Goal: Task Accomplishment & Management: Manage account settings

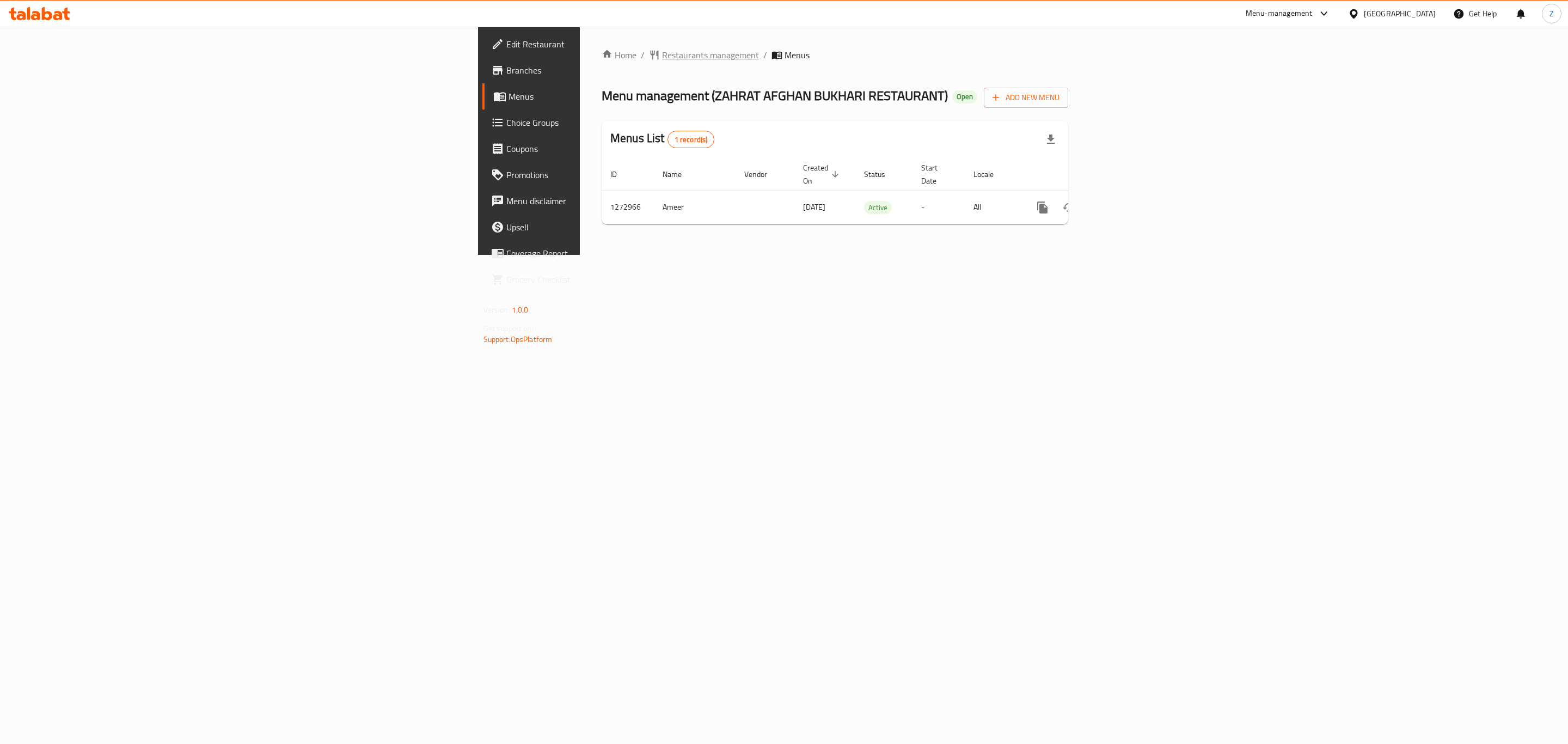
click at [662, 49] on span "Restaurants management" at bounding box center [710, 55] width 97 height 13
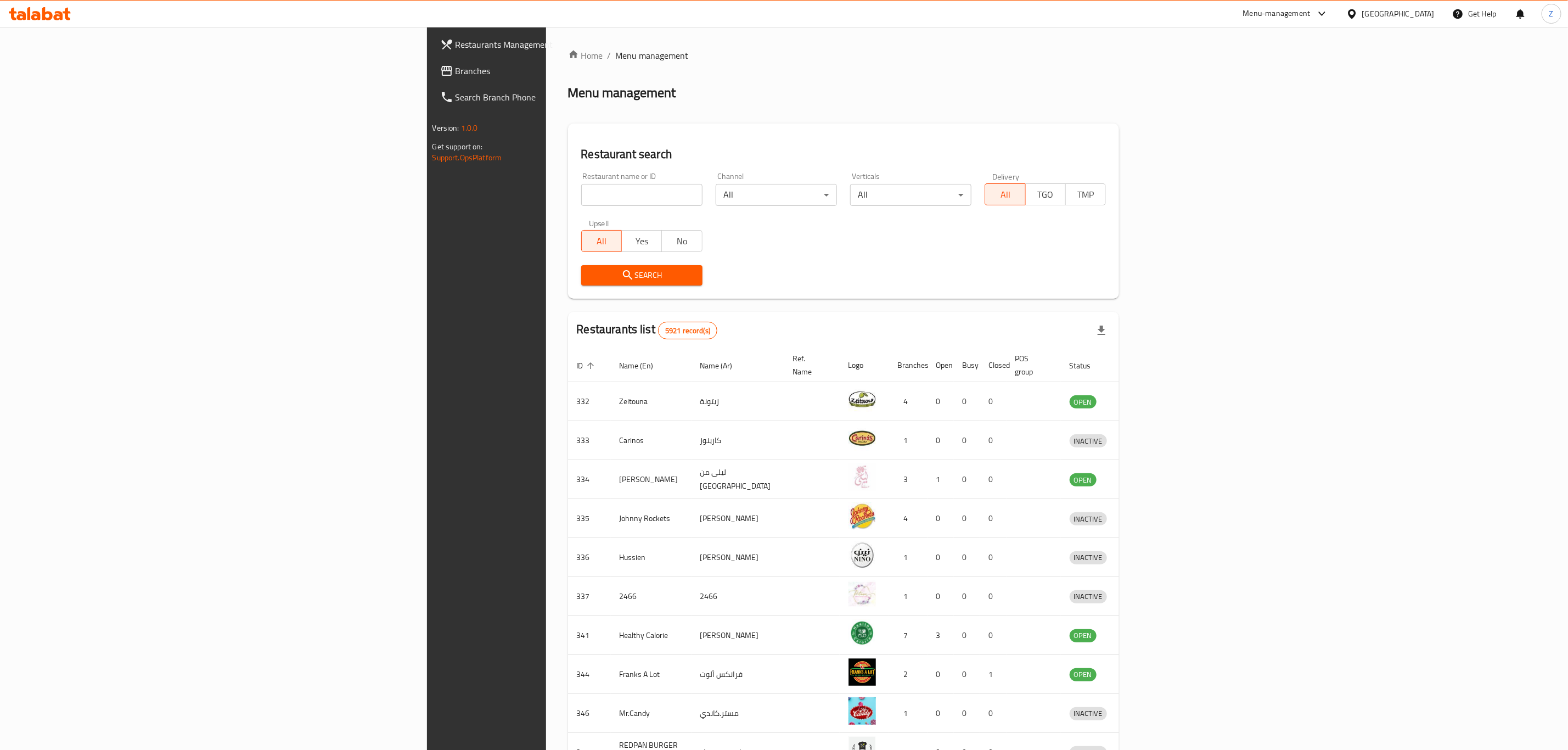
click at [582, 189] on input "search" at bounding box center [642, 195] width 121 height 22
click at [582, 267] on button "Search" at bounding box center [642, 275] width 121 height 20
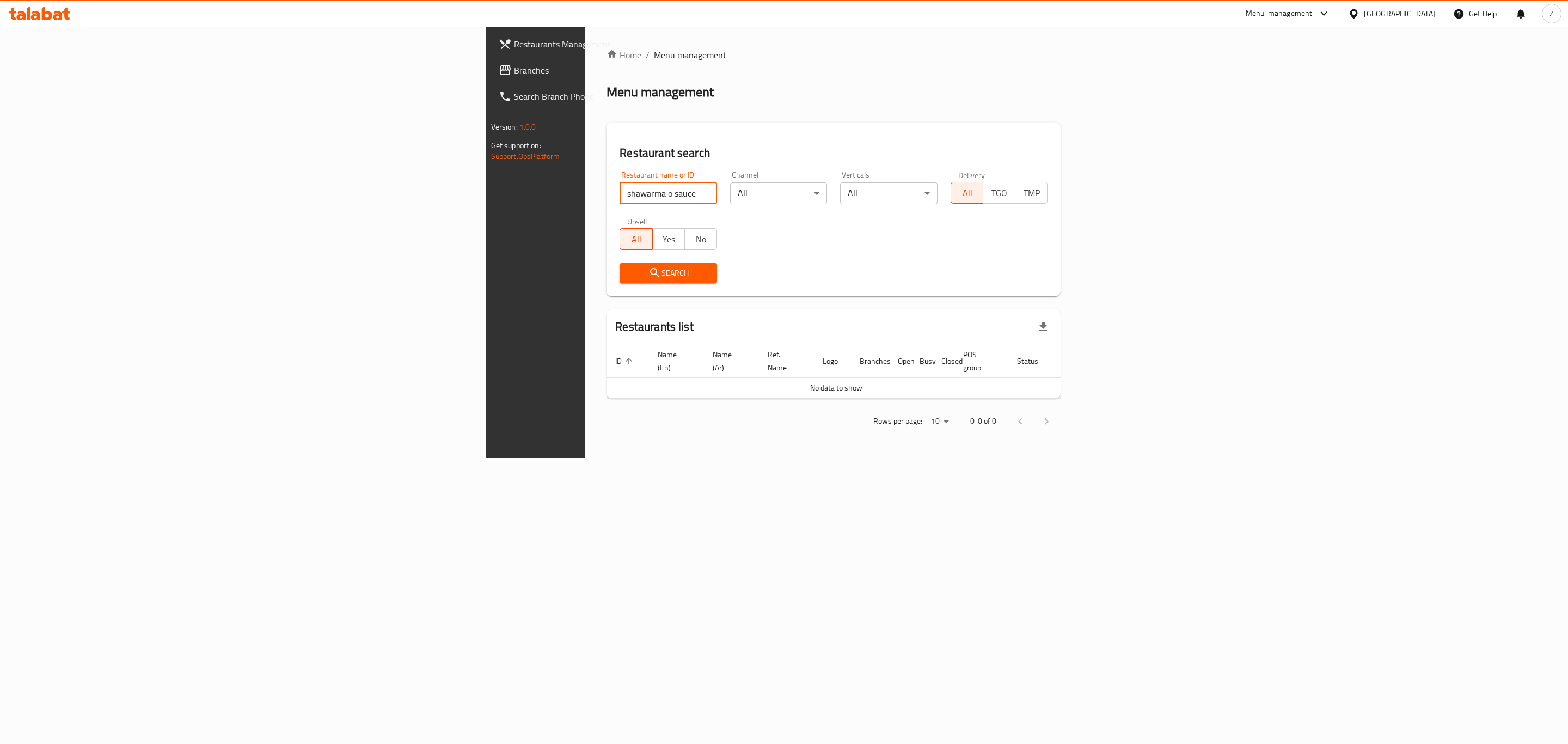
click at [620, 190] on input "shawarma o sauce" at bounding box center [668, 193] width 97 height 21
click button "Search" at bounding box center [668, 273] width 97 height 20
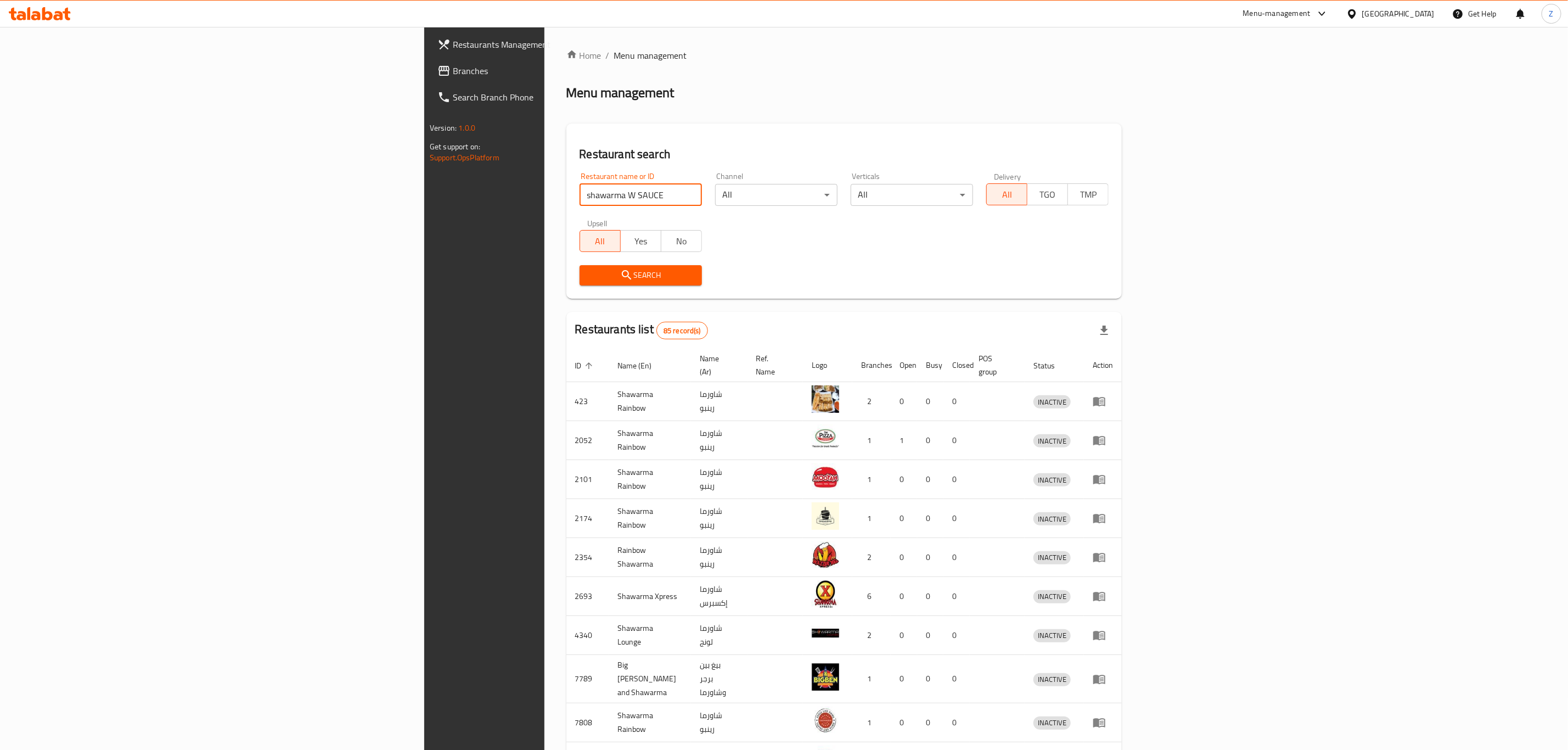
click button "Search" at bounding box center [641, 275] width 123 height 20
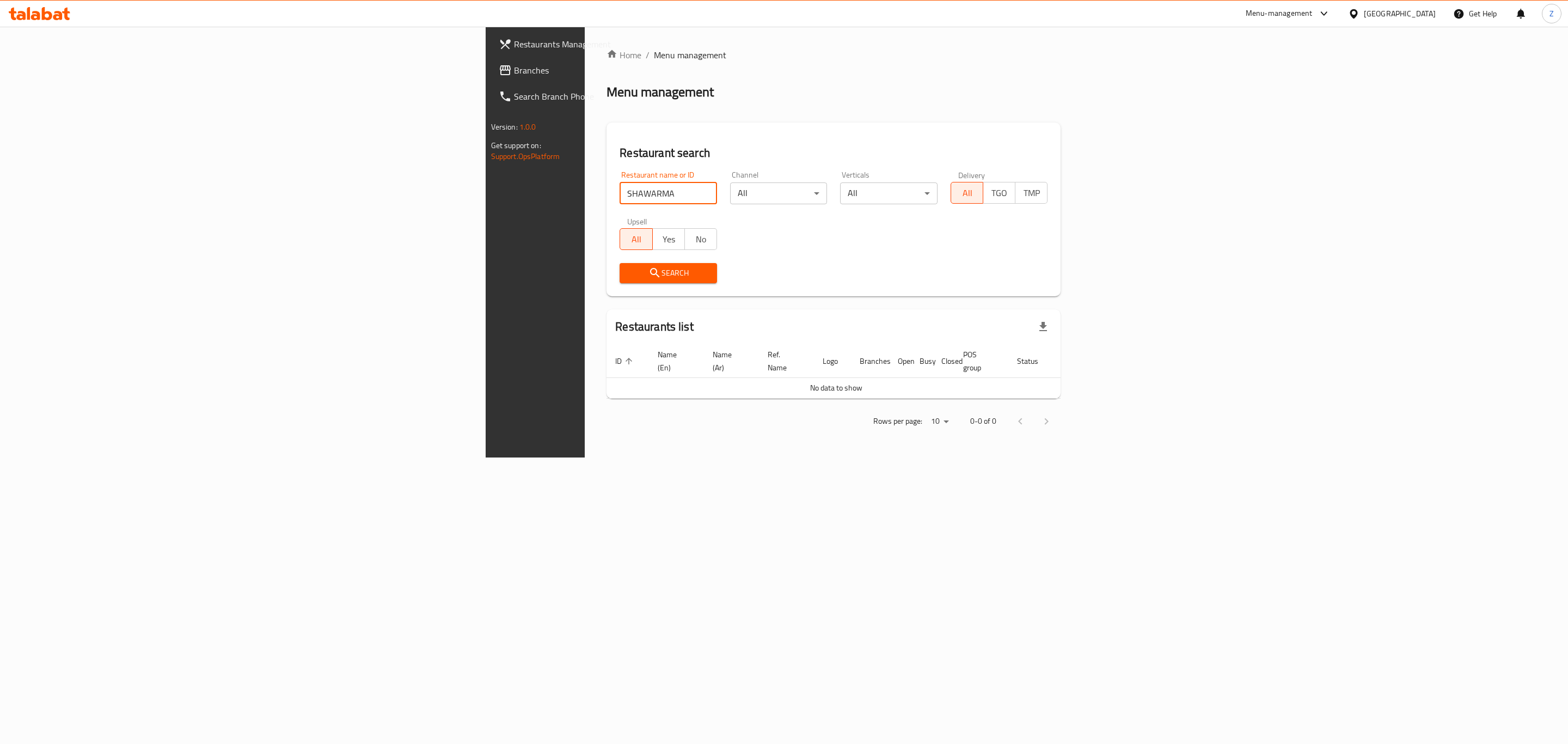
click button "Search" at bounding box center [668, 273] width 97 height 20
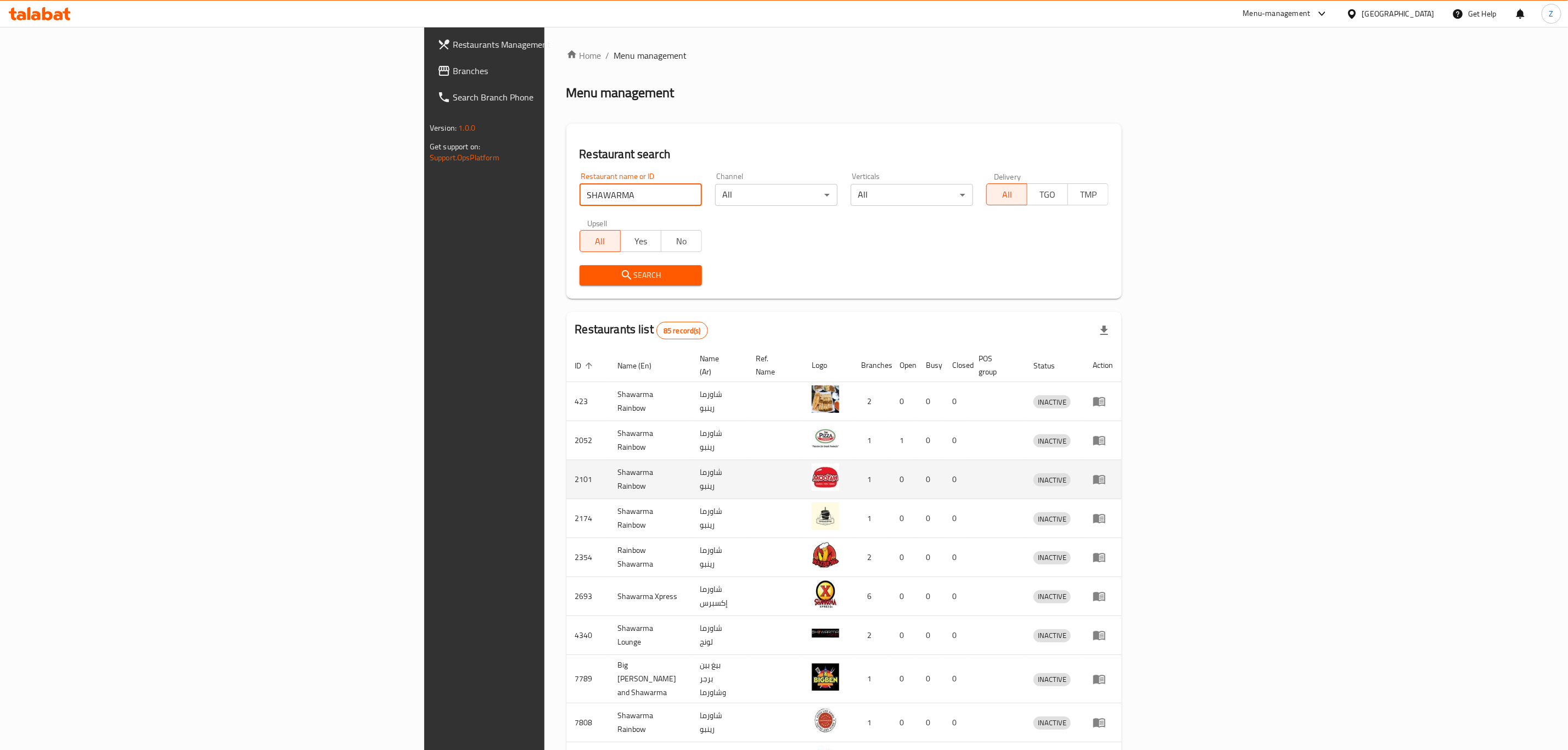
scroll to position [74, 0]
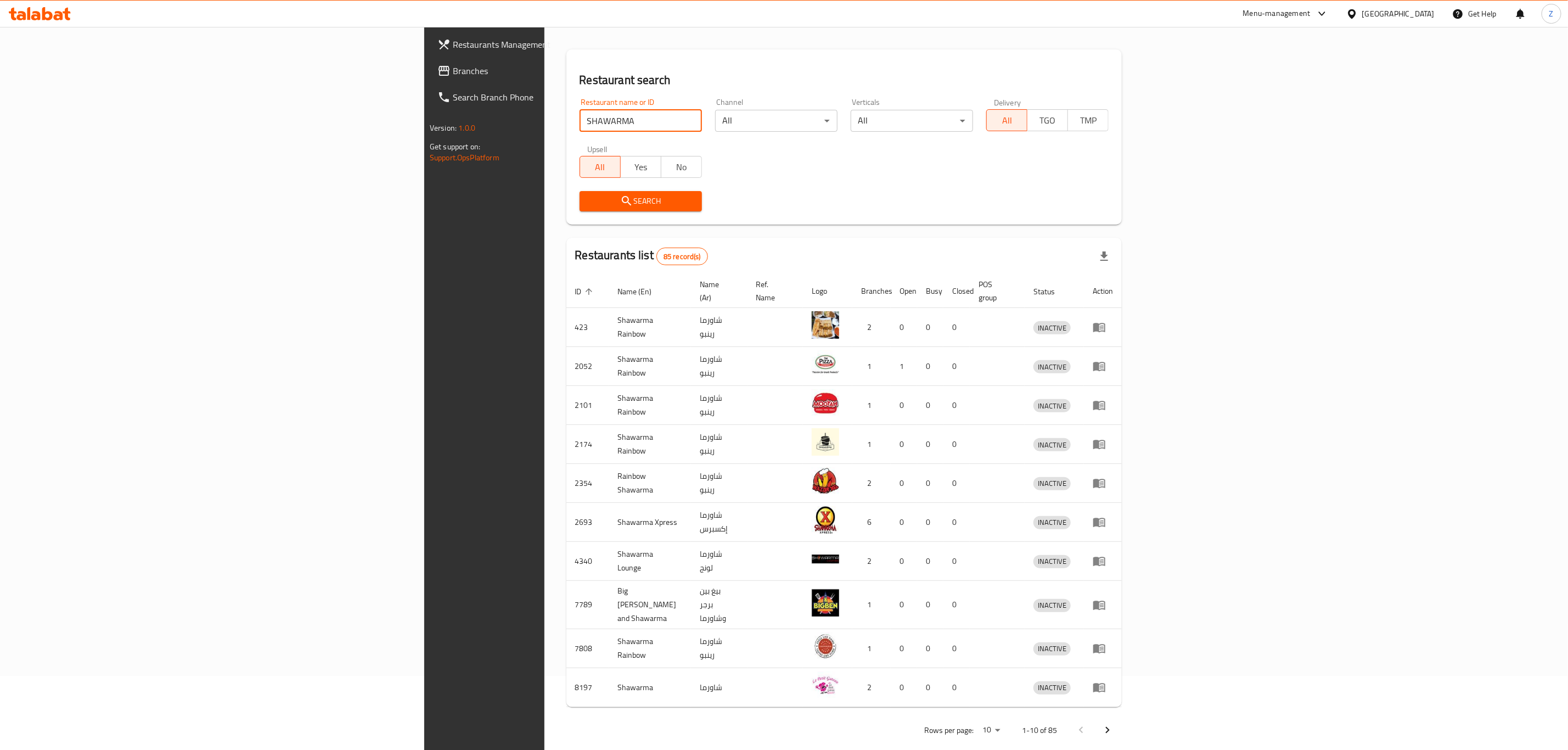
click at [1114, 724] on icon "Next page" at bounding box center [1108, 731] width 13 height 13
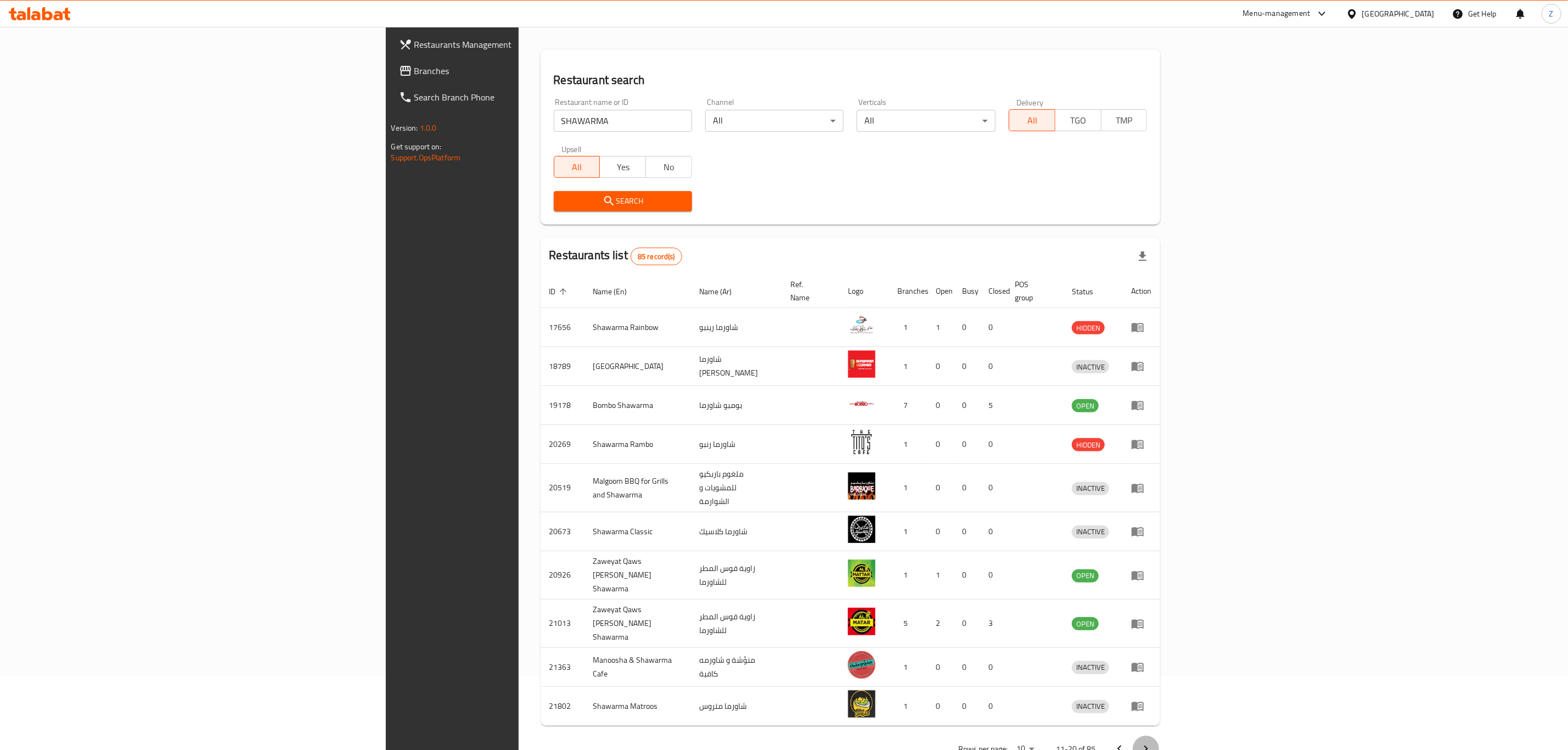
click at [1153, 743] on icon "Next page" at bounding box center [1146, 749] width 13 height 13
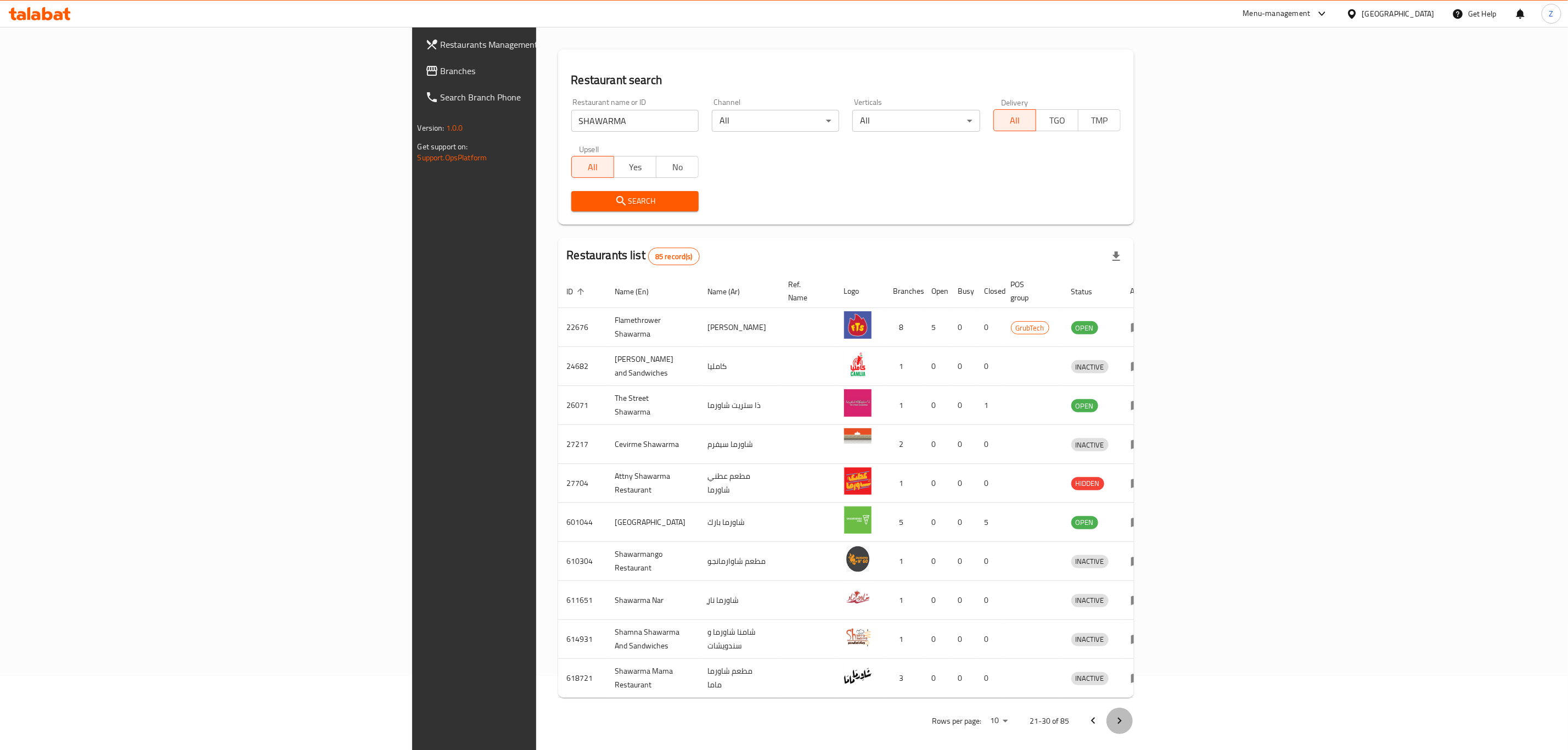
click at [1133, 708] on button "Next page" at bounding box center [1120, 721] width 27 height 27
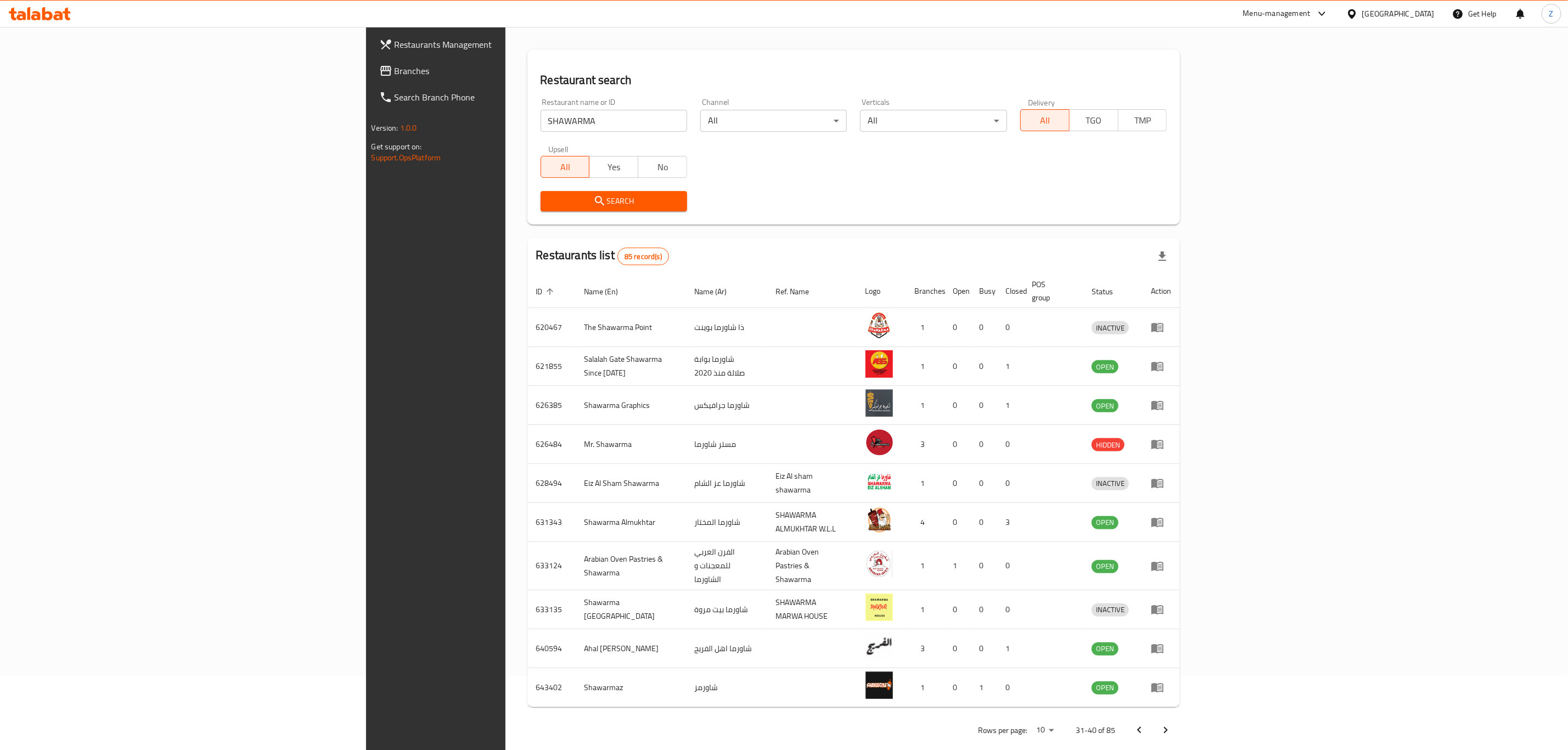
click at [1173, 724] on icon "Next page" at bounding box center [1166, 731] width 13 height 13
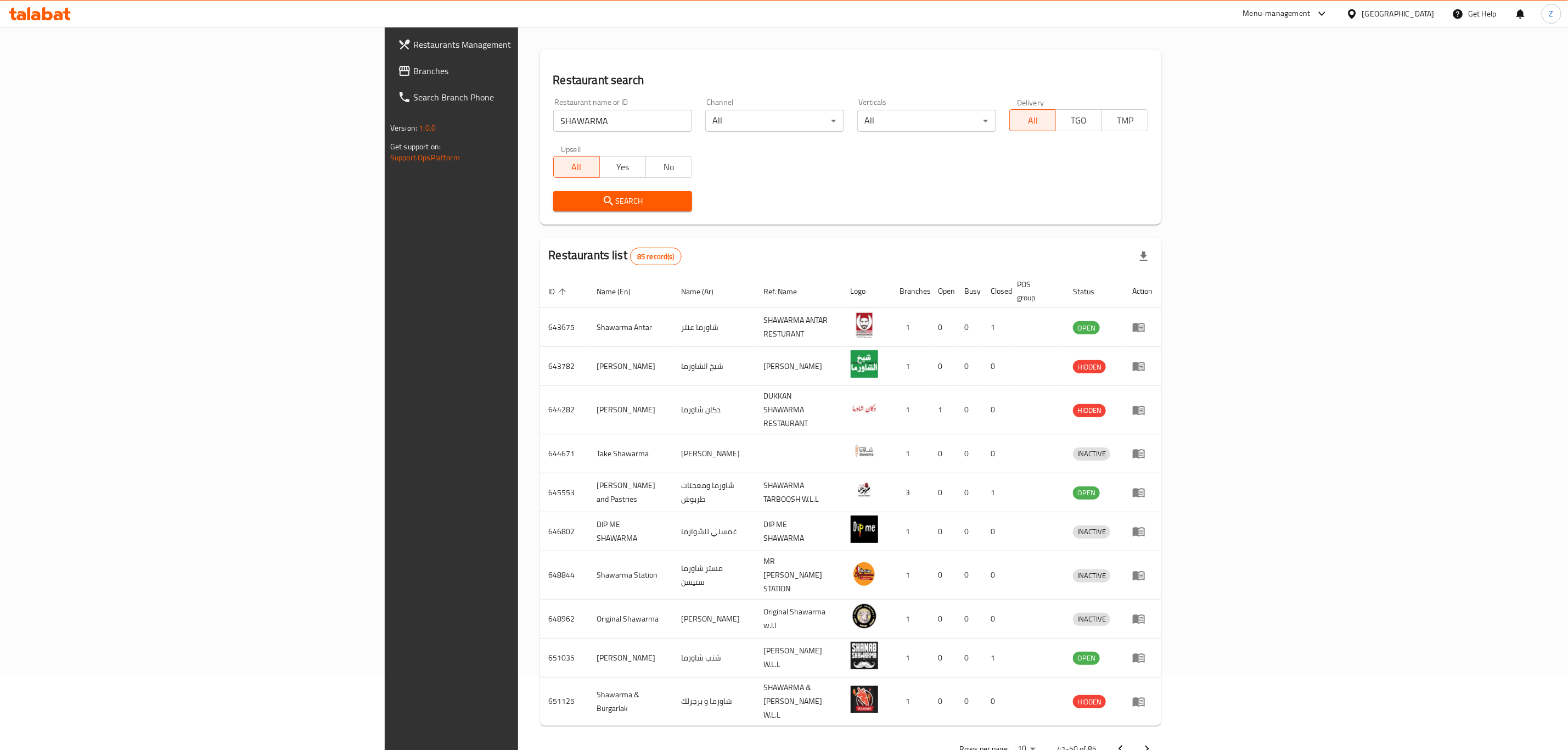
click at [1154, 743] on icon "Next page" at bounding box center [1147, 749] width 13 height 13
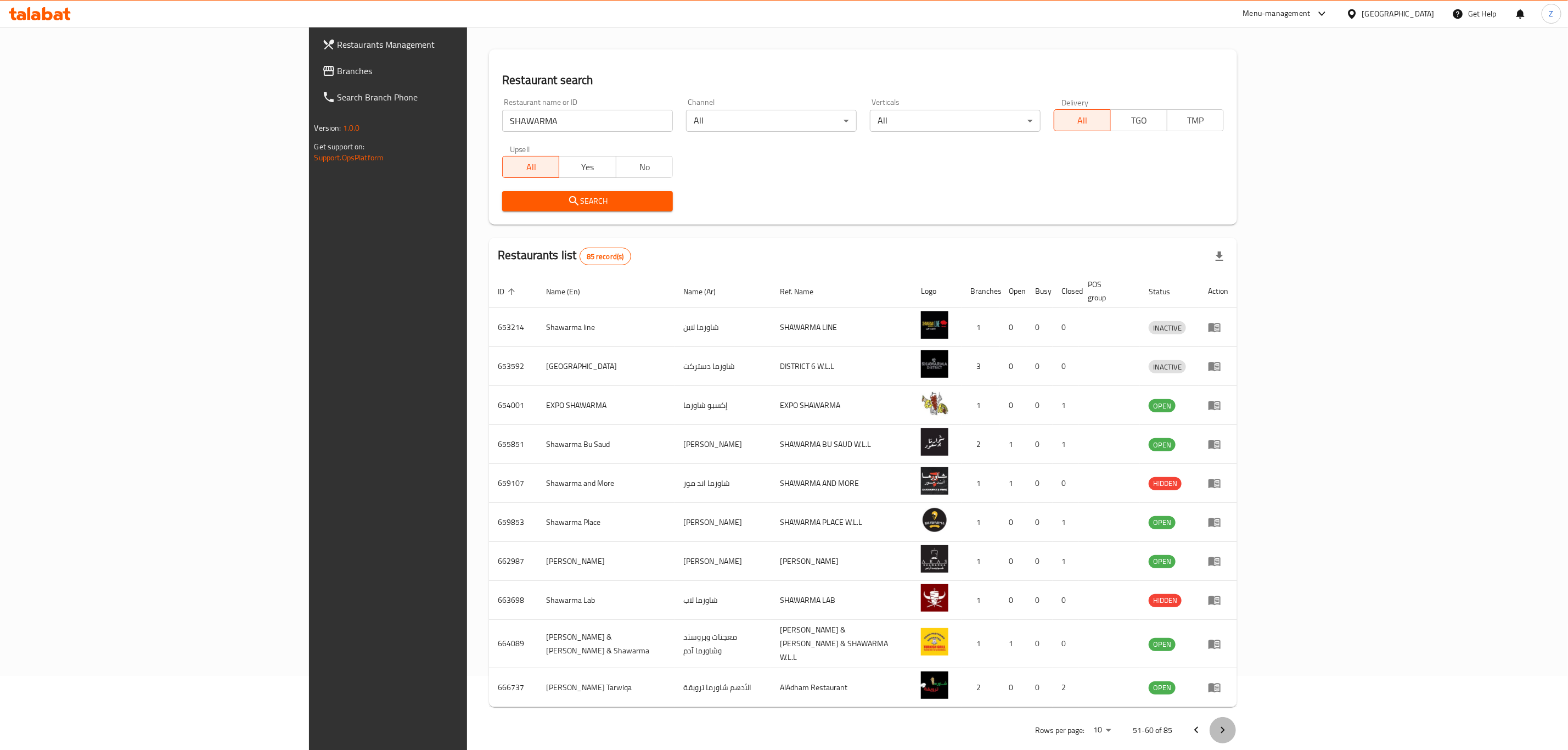
click at [1230, 724] on icon "Next page" at bounding box center [1223, 731] width 13 height 13
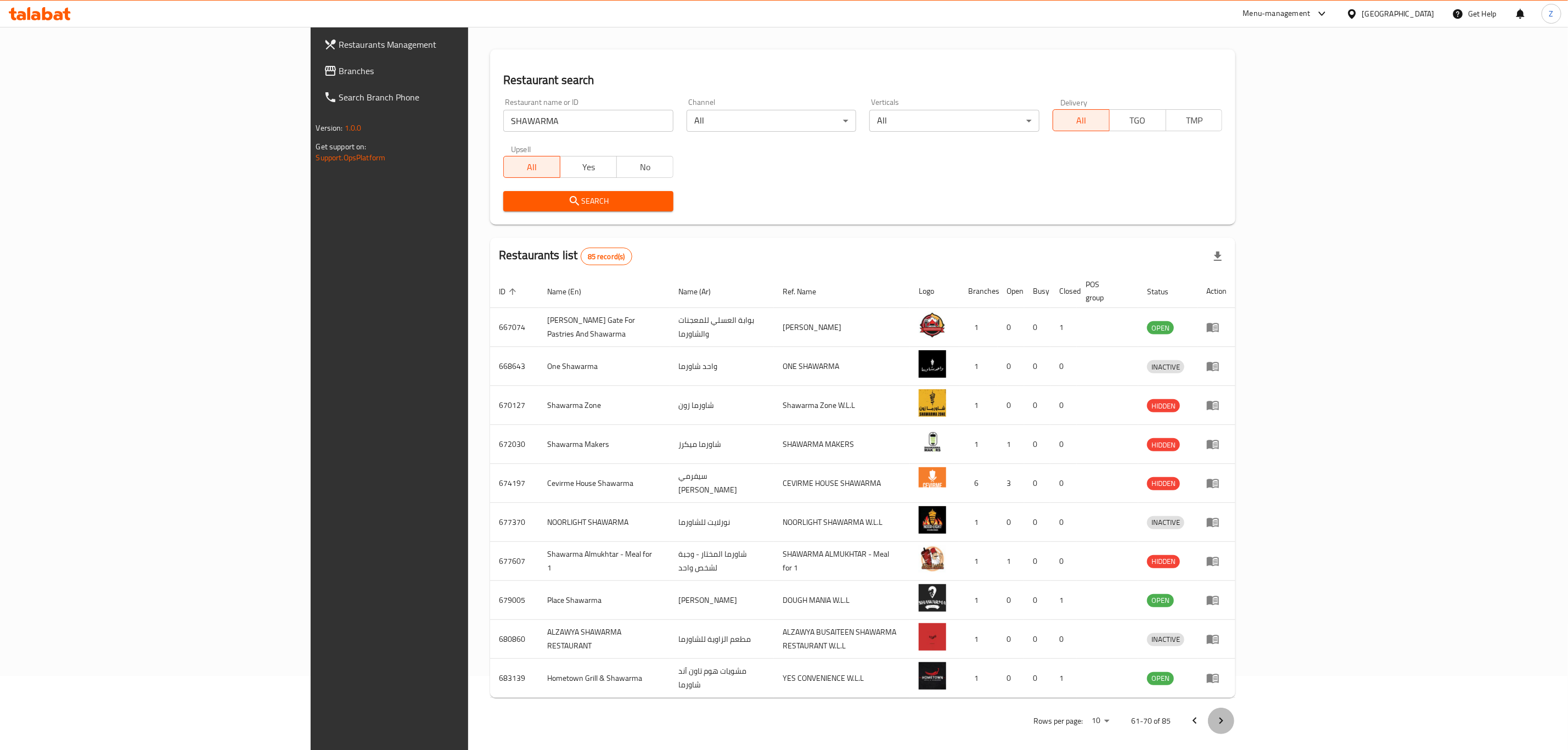
click at [1228, 715] on icon "Next page" at bounding box center [1222, 721] width 13 height 13
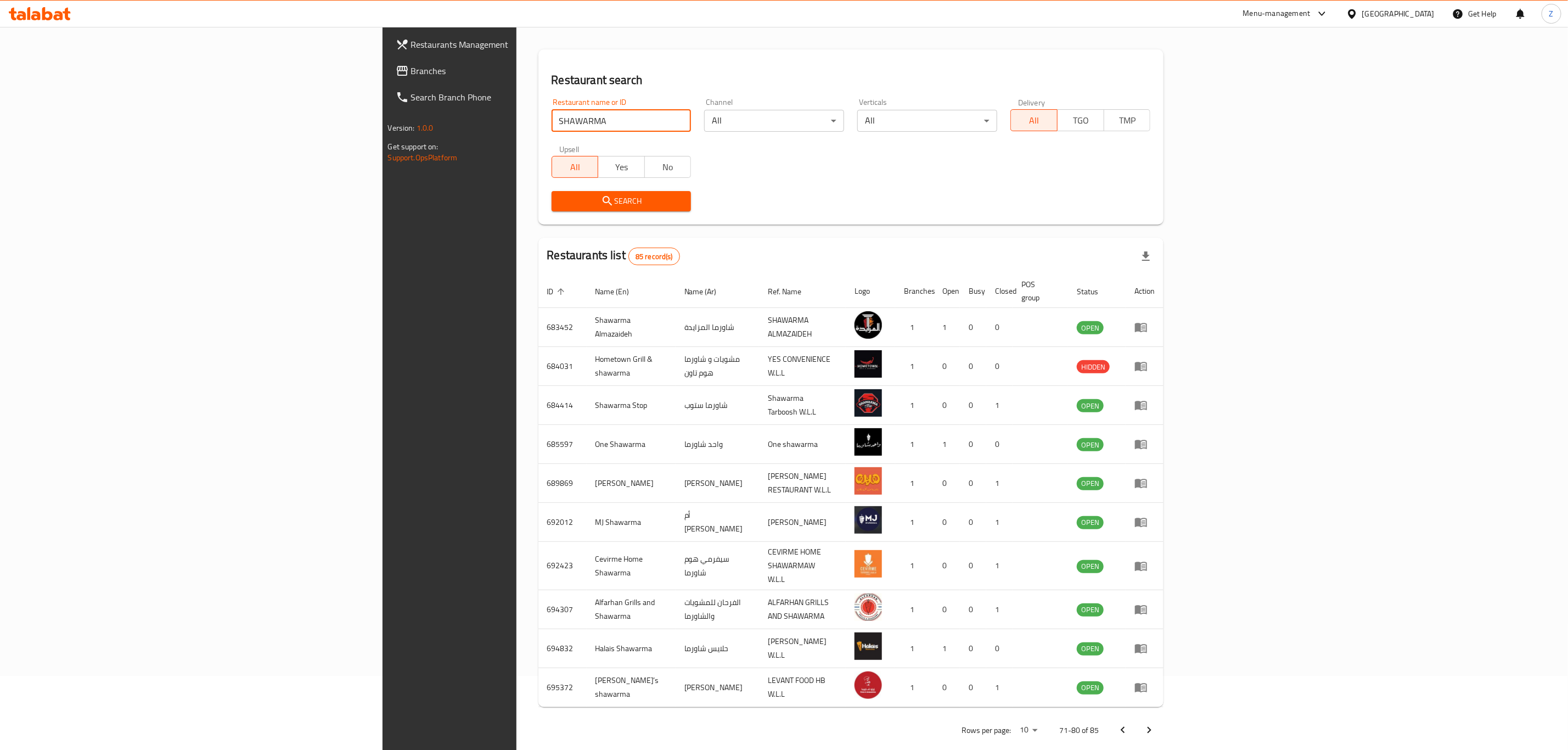
click at [552, 121] on input "SHAWARMA" at bounding box center [622, 121] width 140 height 22
click button "Search" at bounding box center [622, 201] width 140 height 20
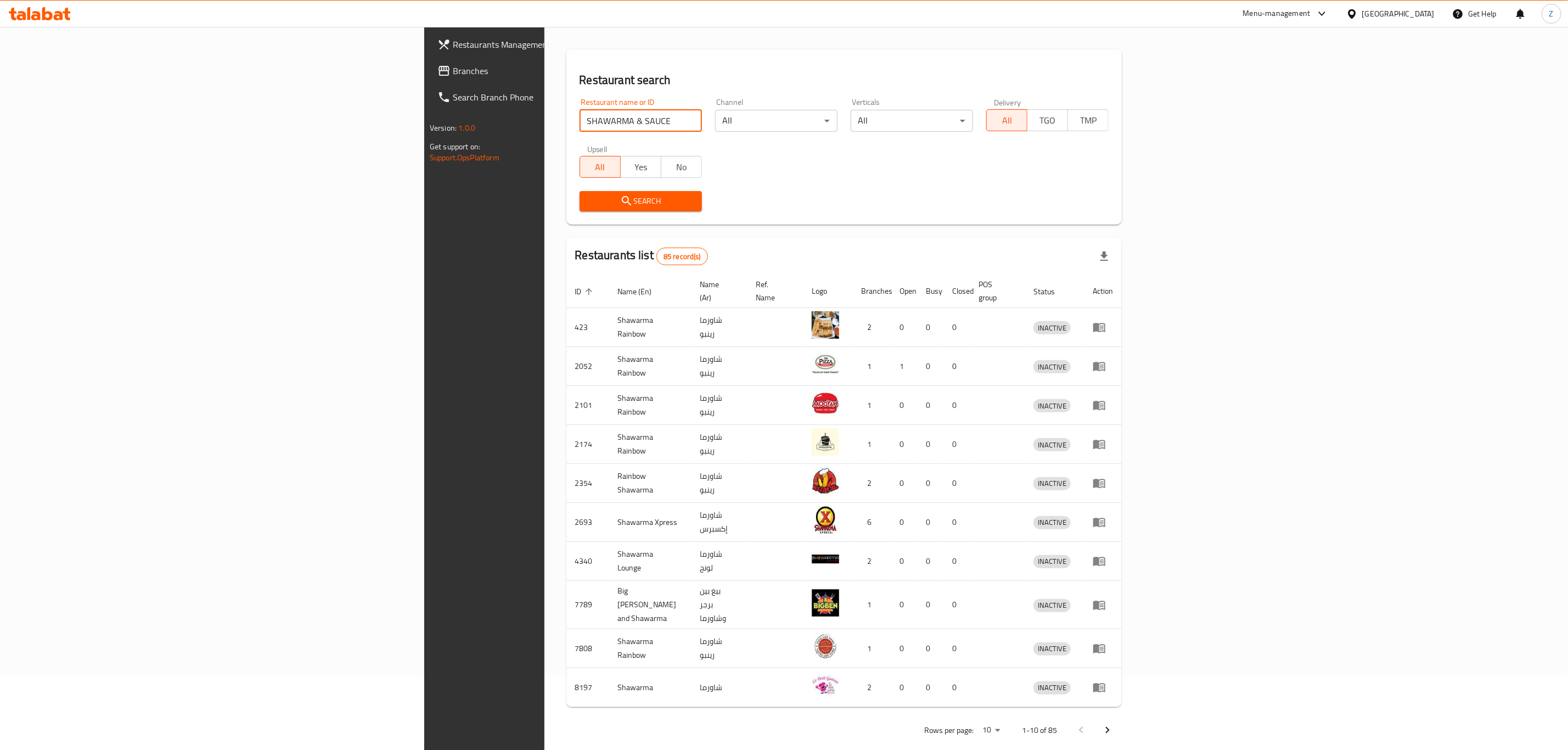
click at [579, 110] on input "SHAWARMA & SAUCE" at bounding box center [641, 121] width 123 height 22
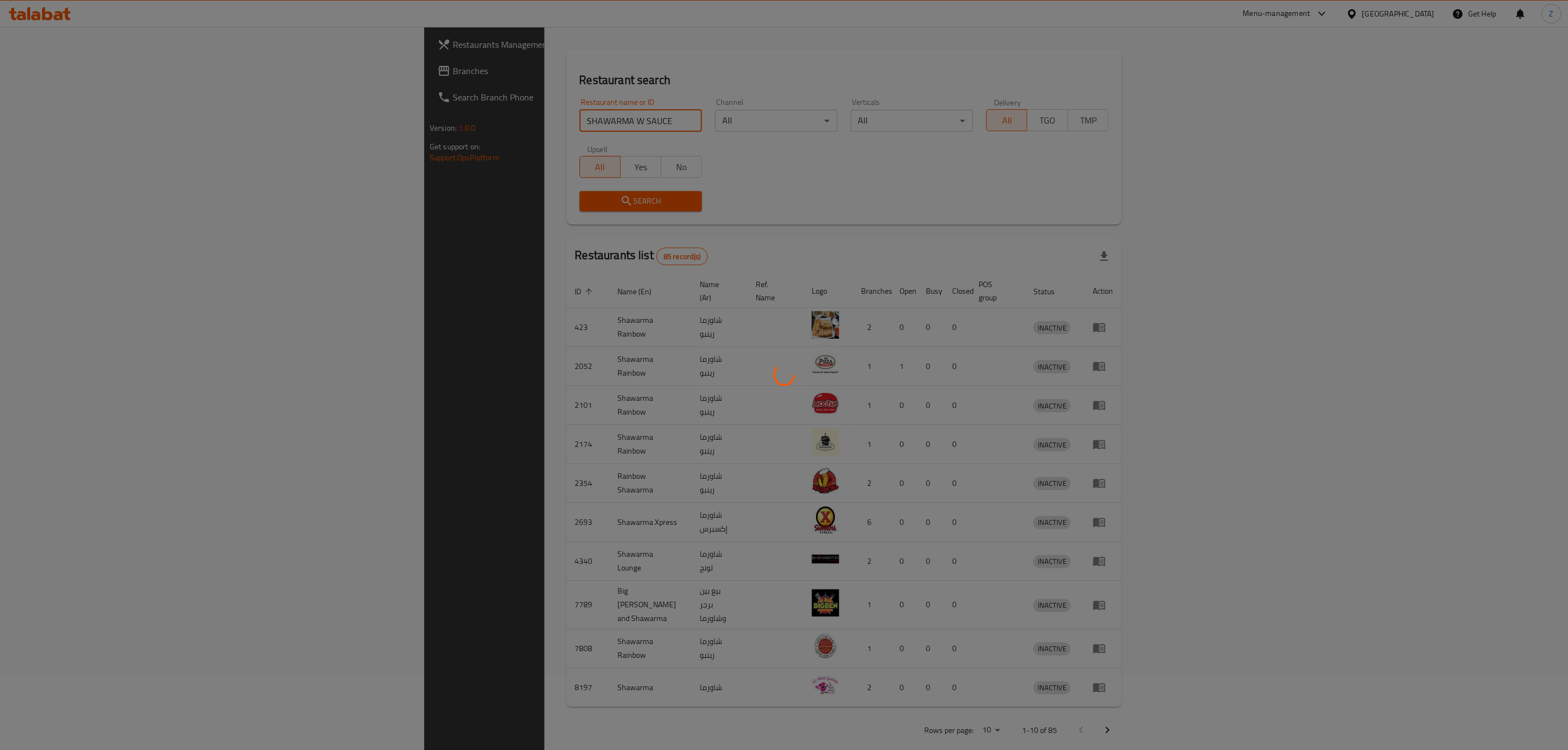
scroll to position [0, 0]
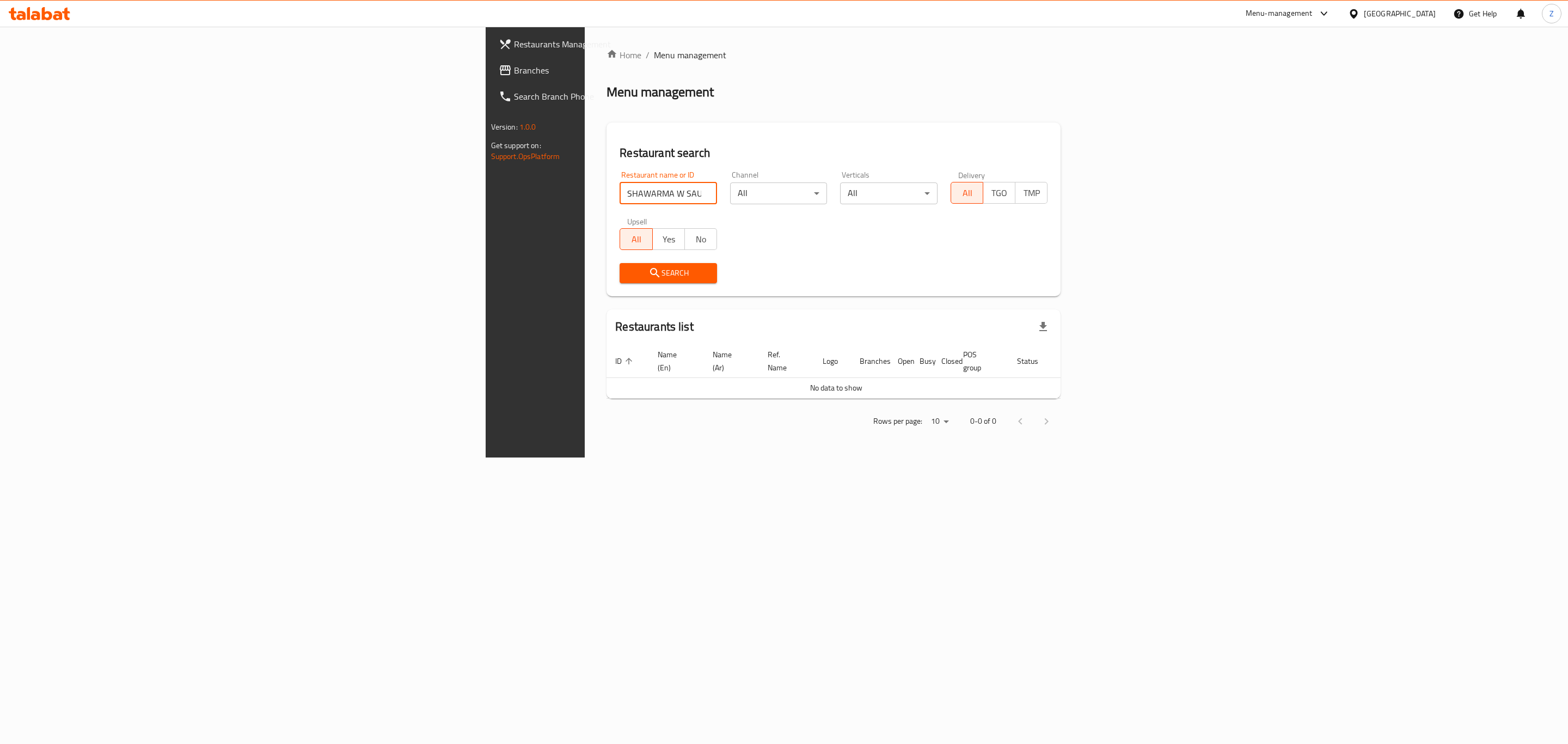
click at [620, 193] on input "SHAWARMA W SAUCE" at bounding box center [668, 193] width 97 height 21
click button "Search" at bounding box center [668, 273] width 97 height 20
paste input "703047"
type input "703047"
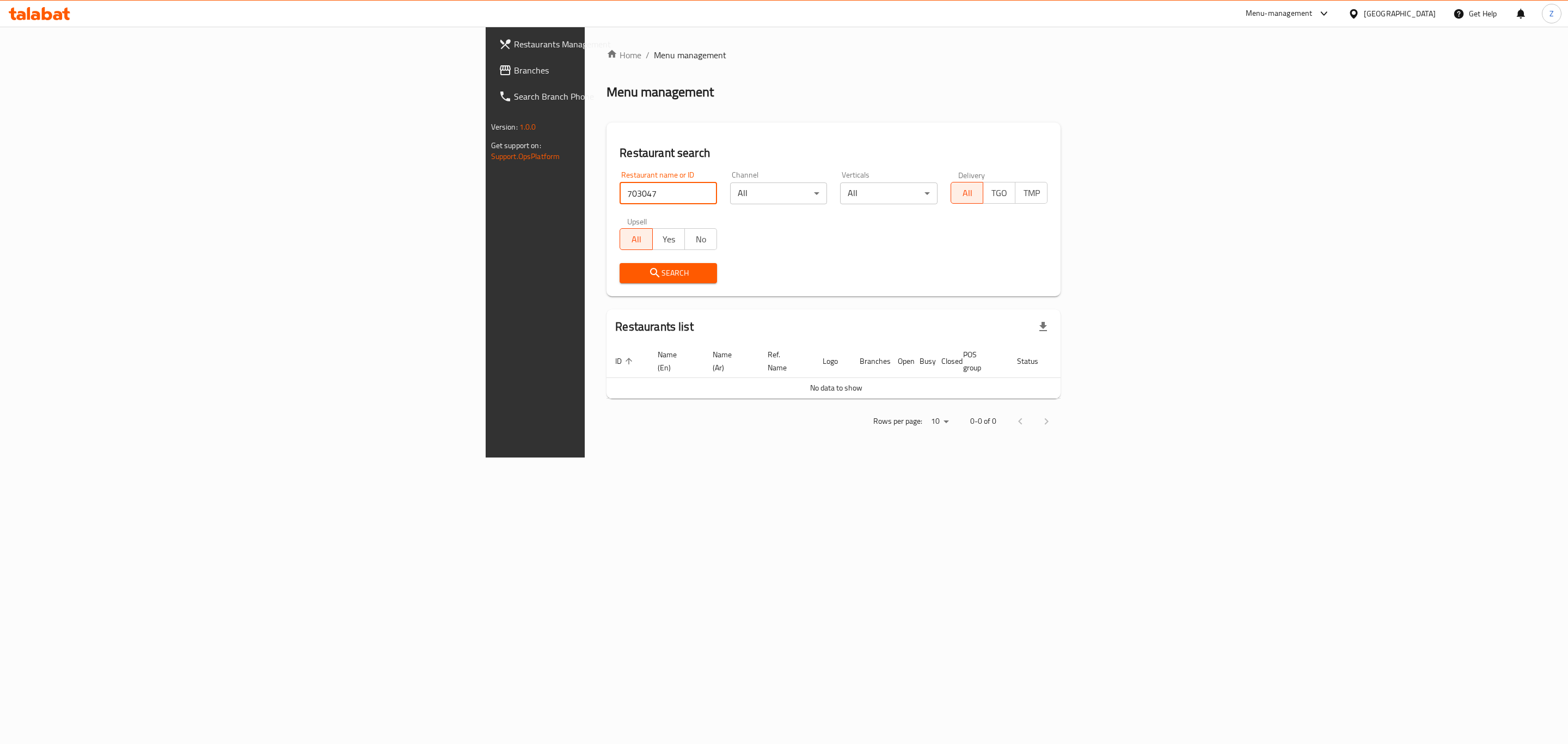
click at [628, 275] on span "Search" at bounding box center [668, 273] width 80 height 14
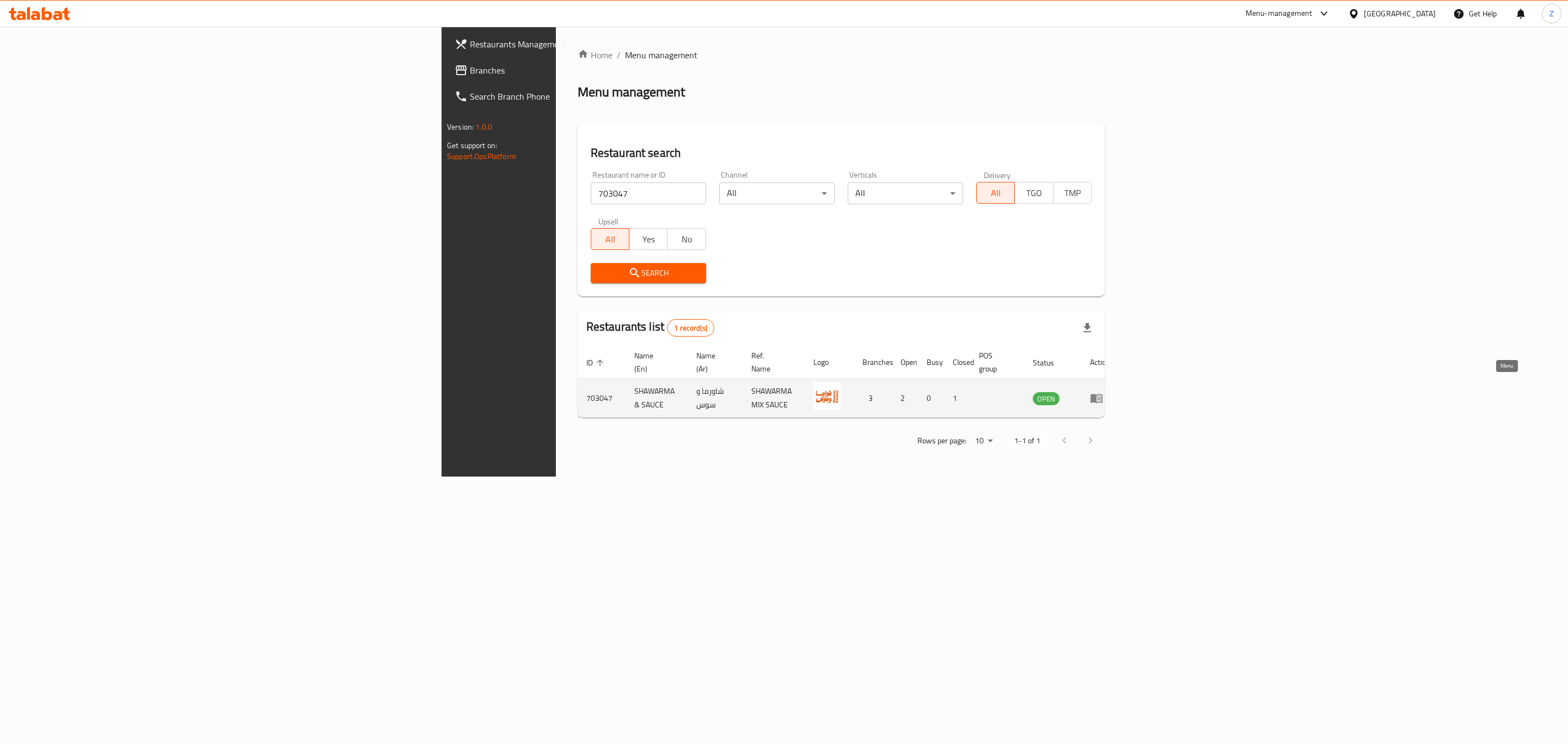
click at [1103, 392] on icon "enhanced table" at bounding box center [1096, 398] width 13 height 13
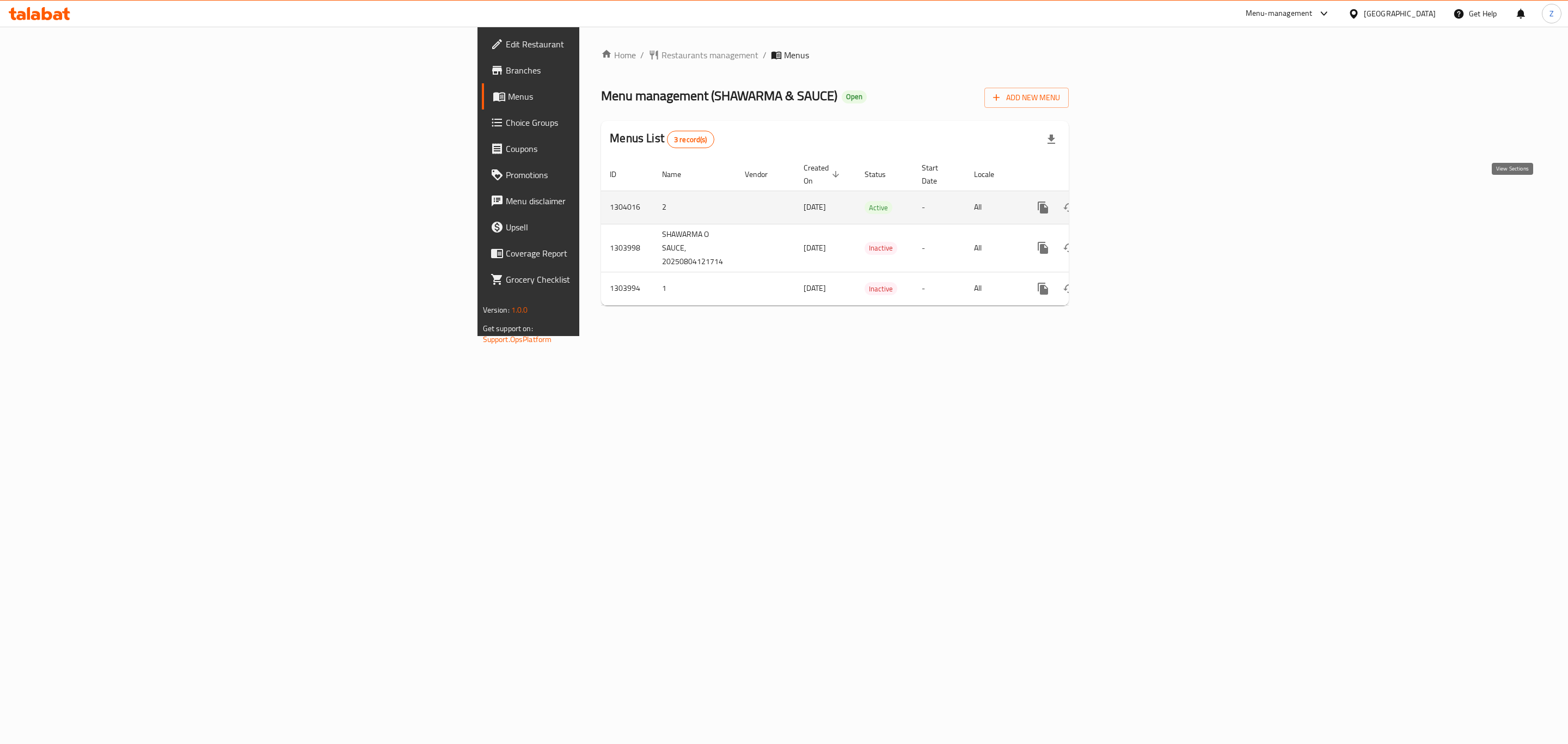
click at [1126, 203] on icon "enhanced table" at bounding box center [1121, 208] width 10 height 10
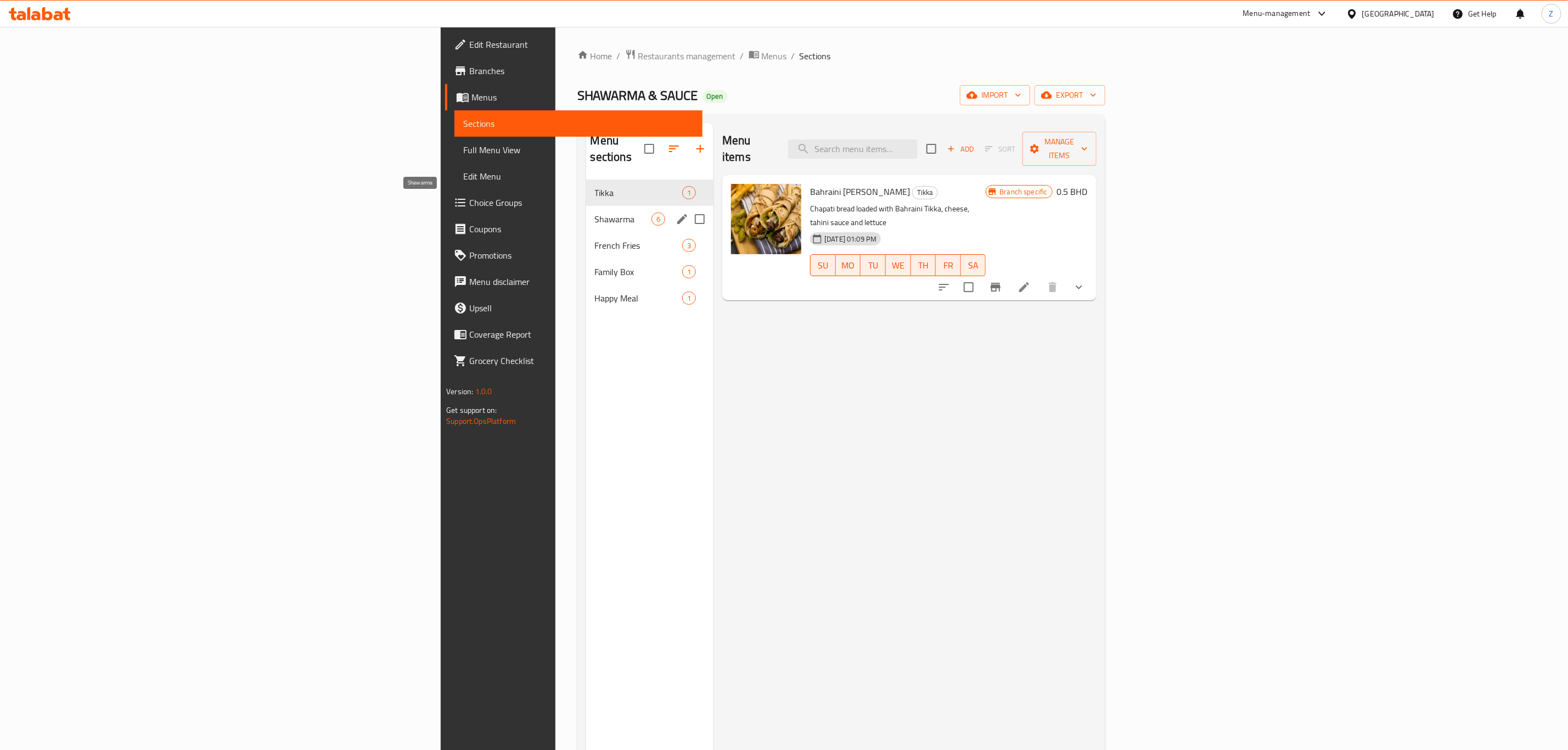
click at [595, 212] on span "Shawarma" at bounding box center [623, 219] width 56 height 13
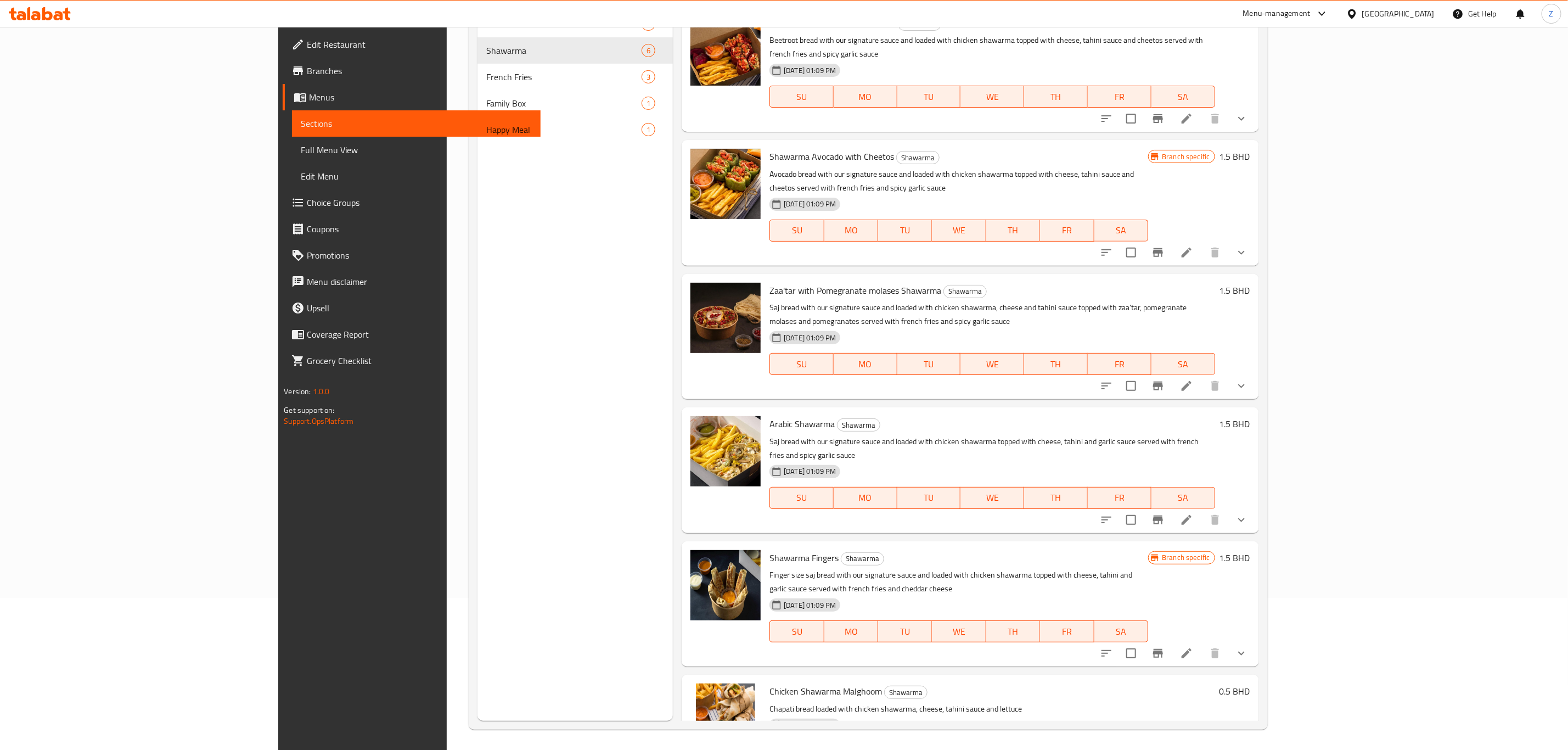
scroll to position [154, 0]
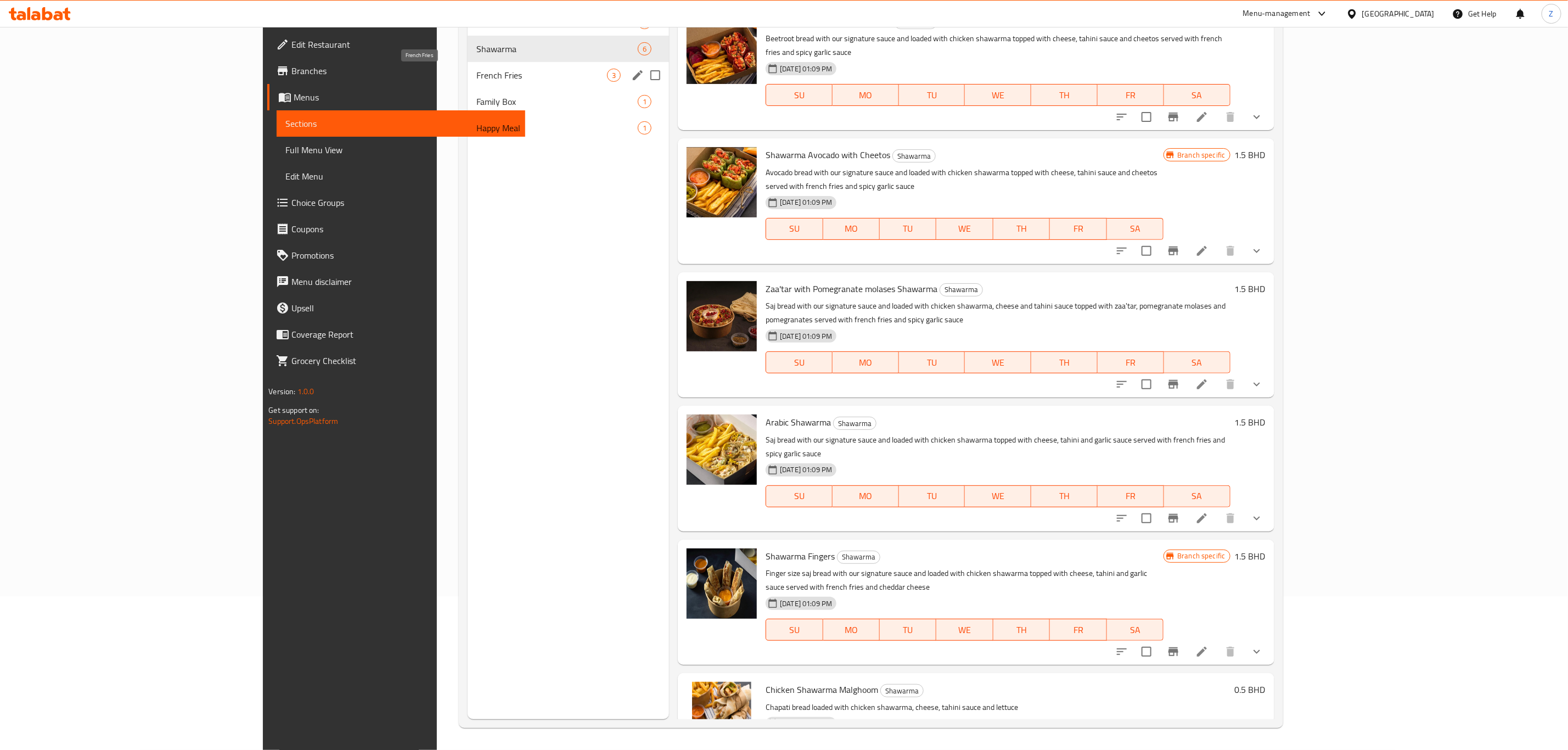
click at [476, 82] on span "French Fries" at bounding box center [541, 75] width 131 height 13
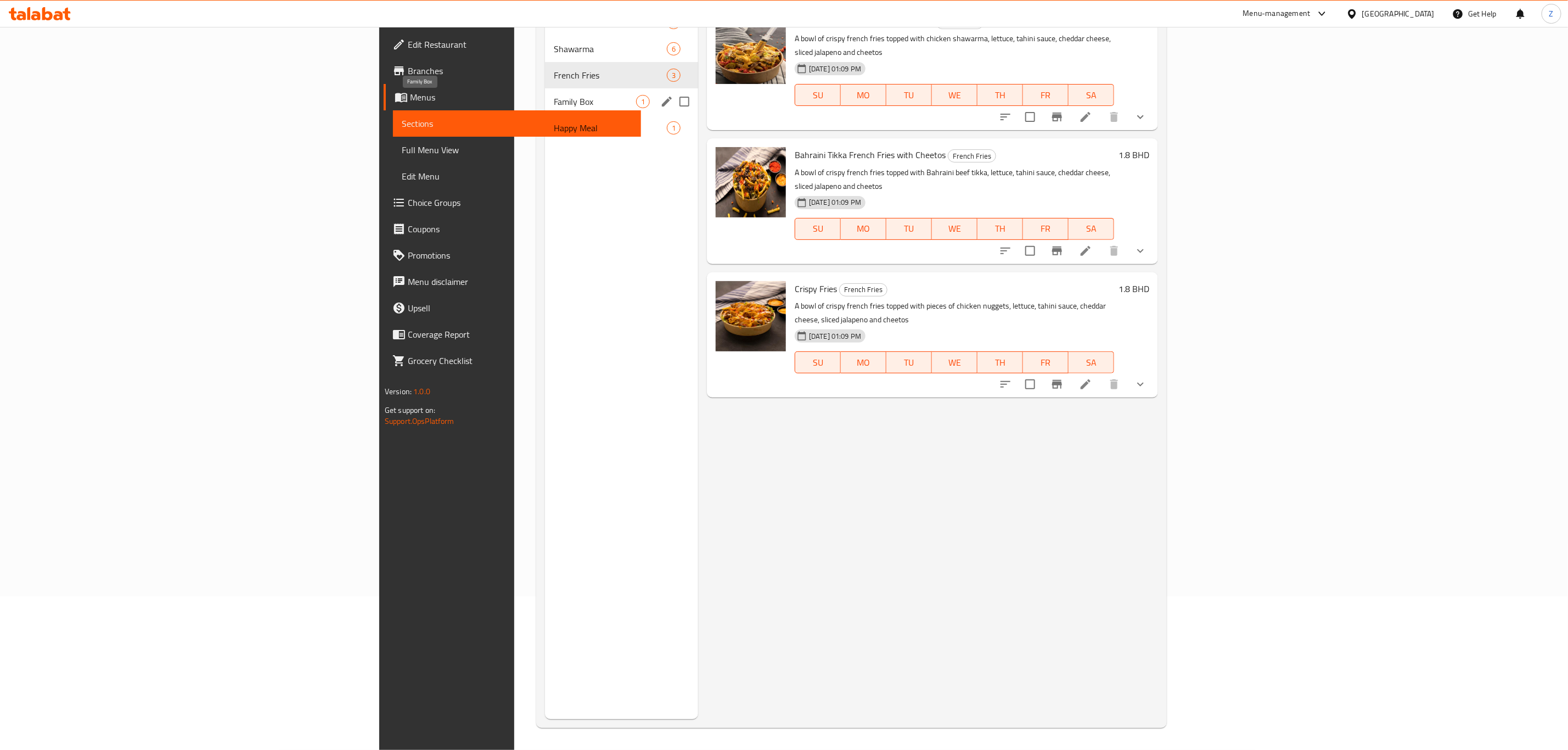
click at [554, 104] on span "Family Box" at bounding box center [595, 102] width 82 height 13
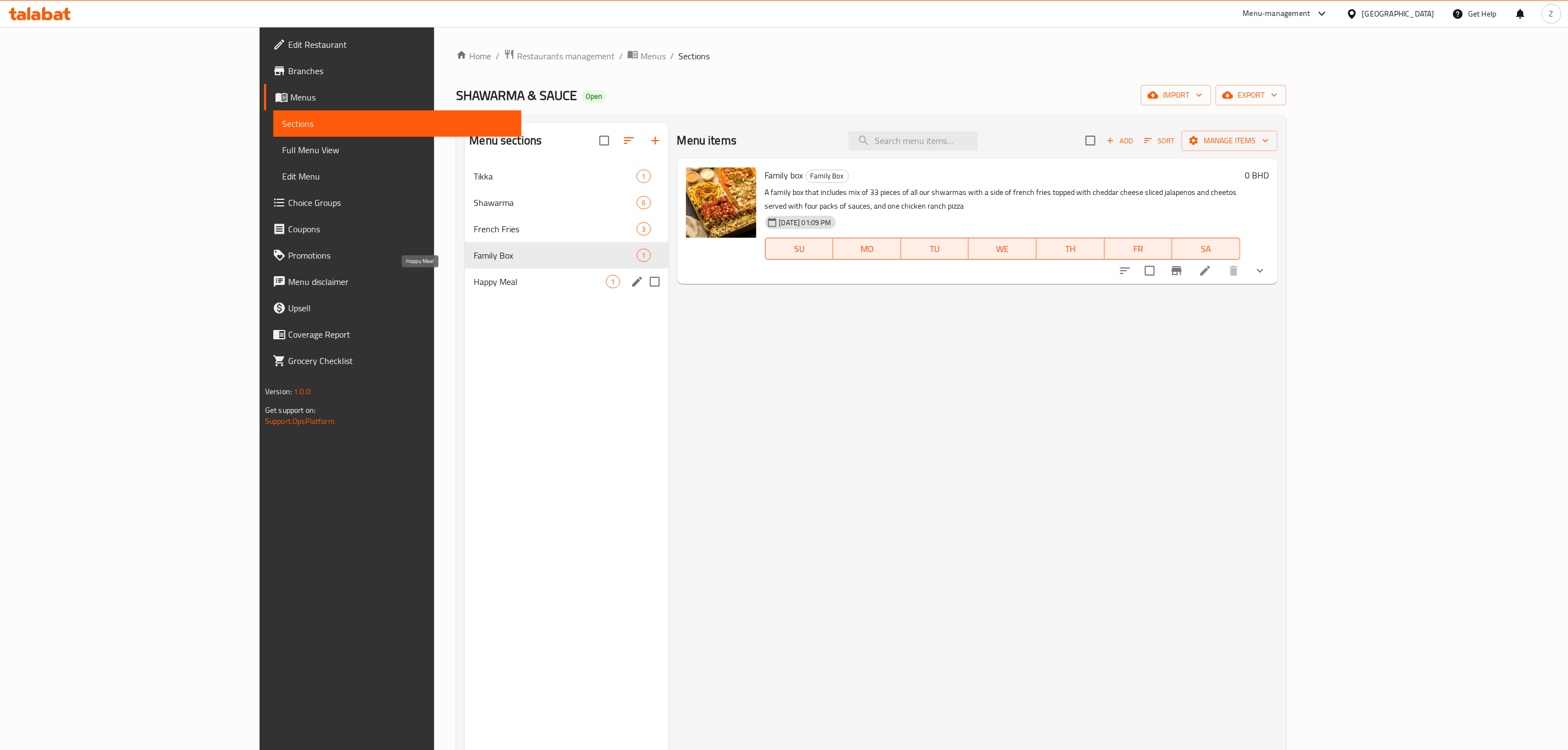
click at [474, 277] on span "Happy Meal" at bounding box center [540, 282] width 132 height 13
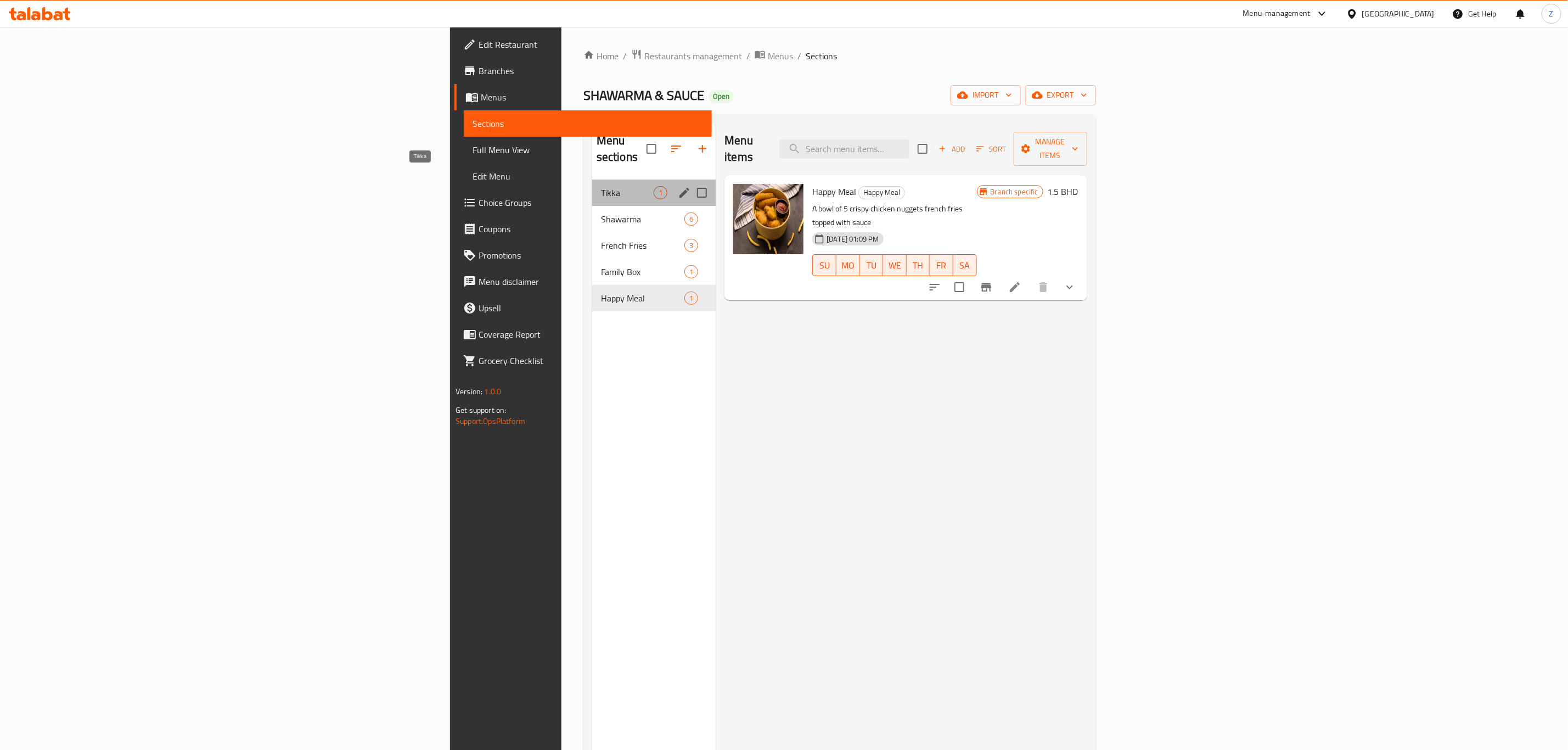
click at [601, 186] on span "Tikka" at bounding box center [627, 193] width 53 height 13
